Goal: Transaction & Acquisition: Purchase product/service

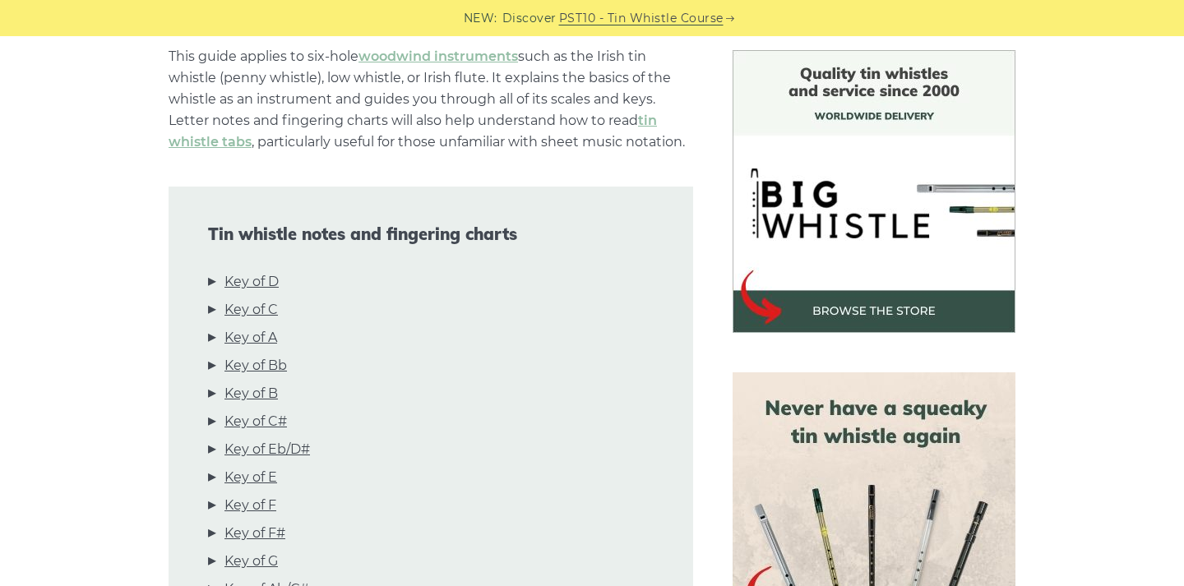
scroll to position [428, 0]
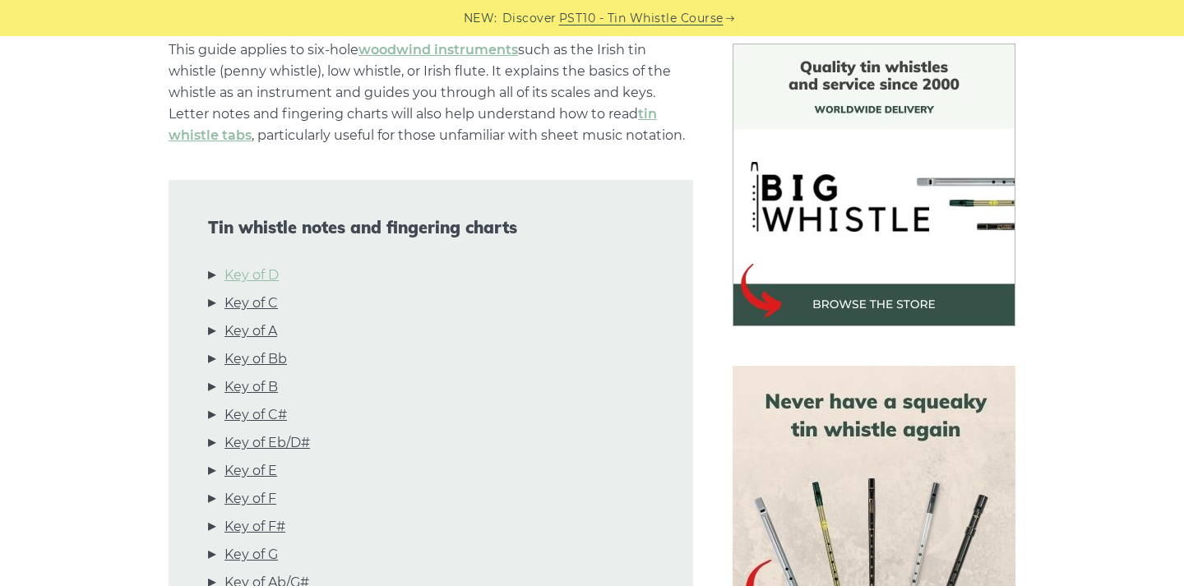
click at [260, 271] on link "Key of D" at bounding box center [251, 275] width 54 height 21
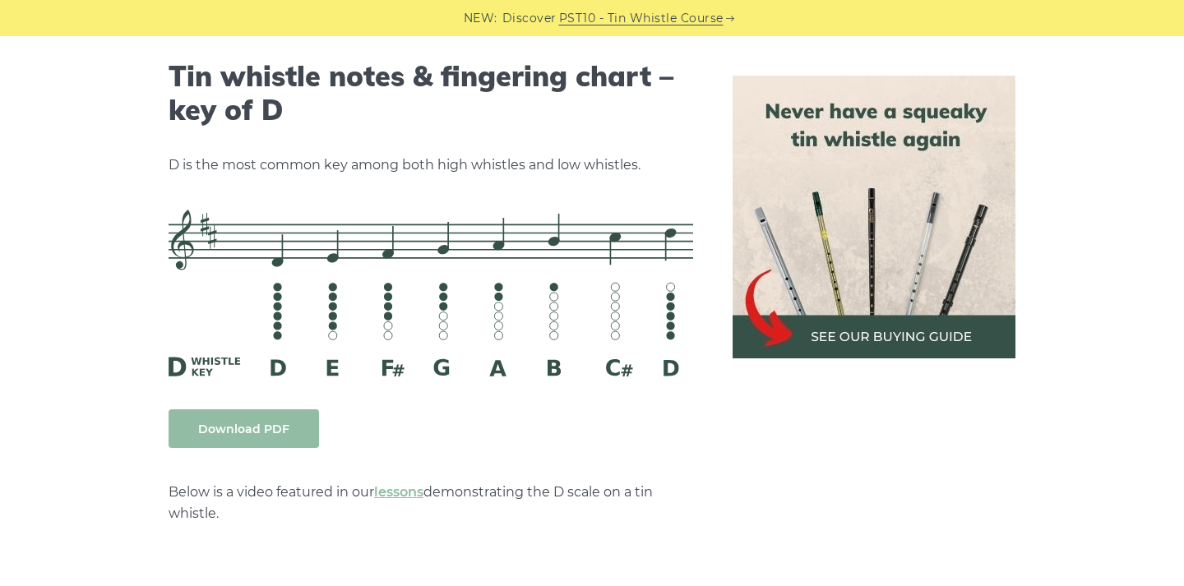
scroll to position [2562, 0]
click at [913, 297] on img at bounding box center [874, 217] width 283 height 283
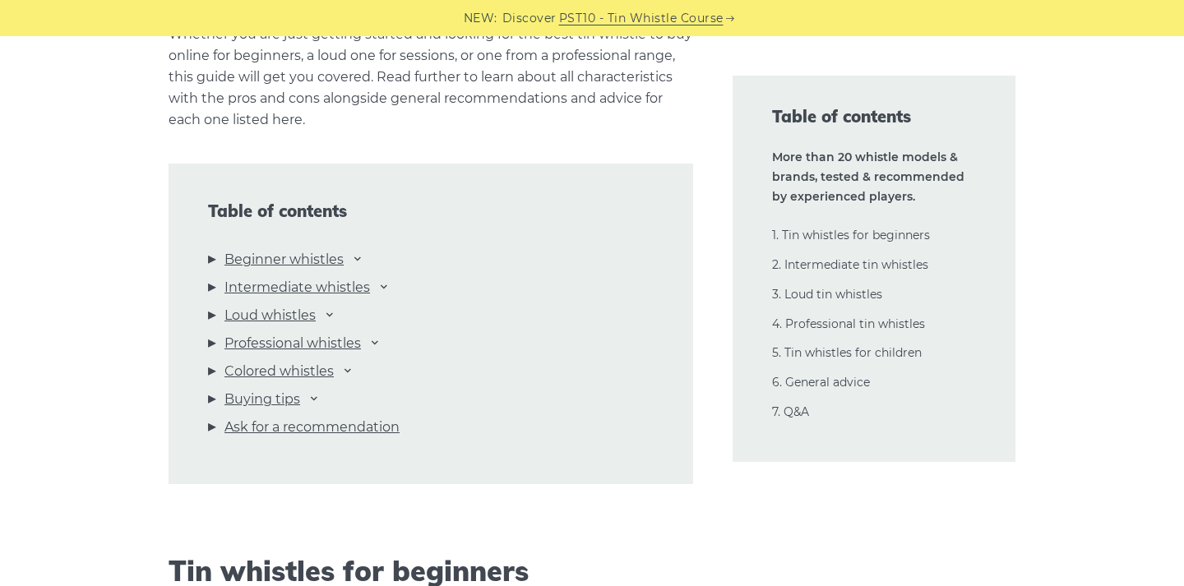
scroll to position [1710, 0]
click at [313, 260] on link "Beginner whistles" at bounding box center [283, 258] width 119 height 21
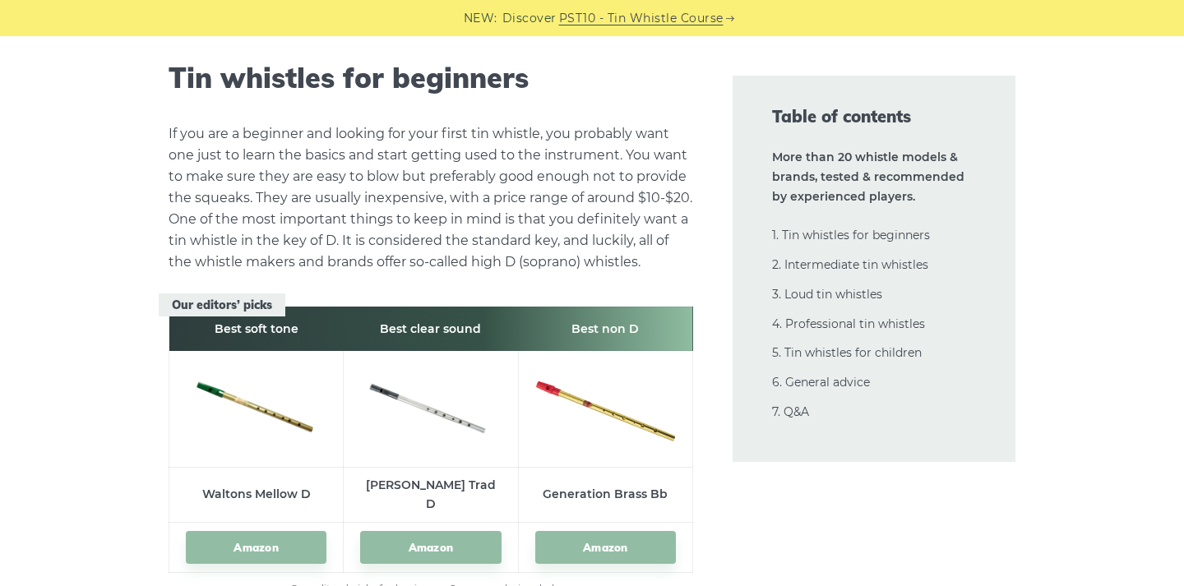
scroll to position [2203, 0]
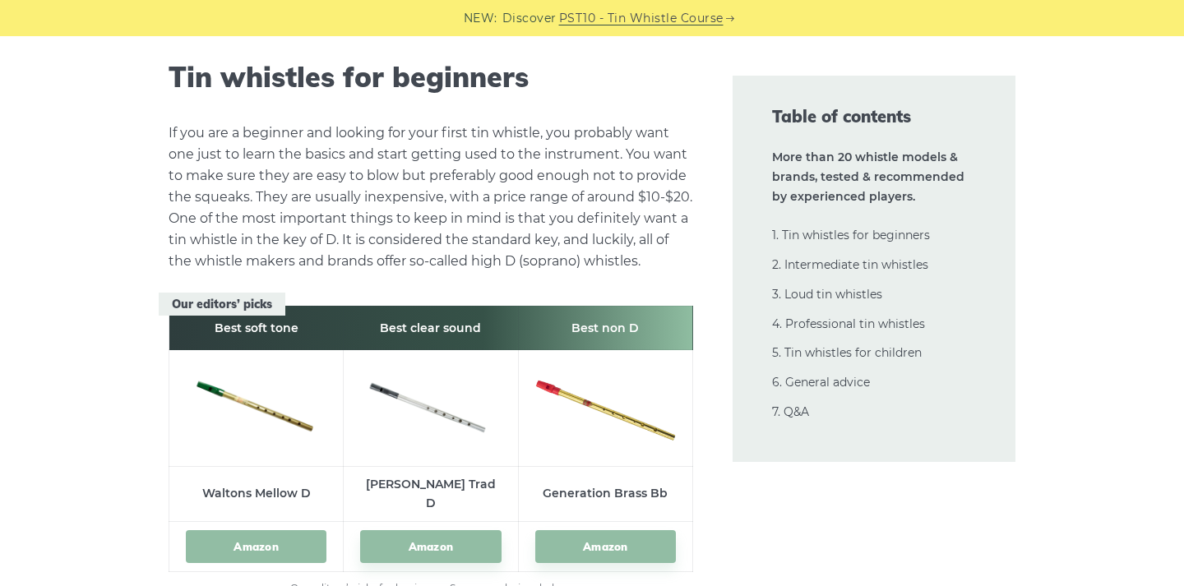
click at [289, 530] on link "Amazon" at bounding box center [256, 547] width 141 height 34
click at [392, 530] on link "Amazon" at bounding box center [430, 547] width 141 height 34
